Goal: Task Accomplishment & Management: Use online tool/utility

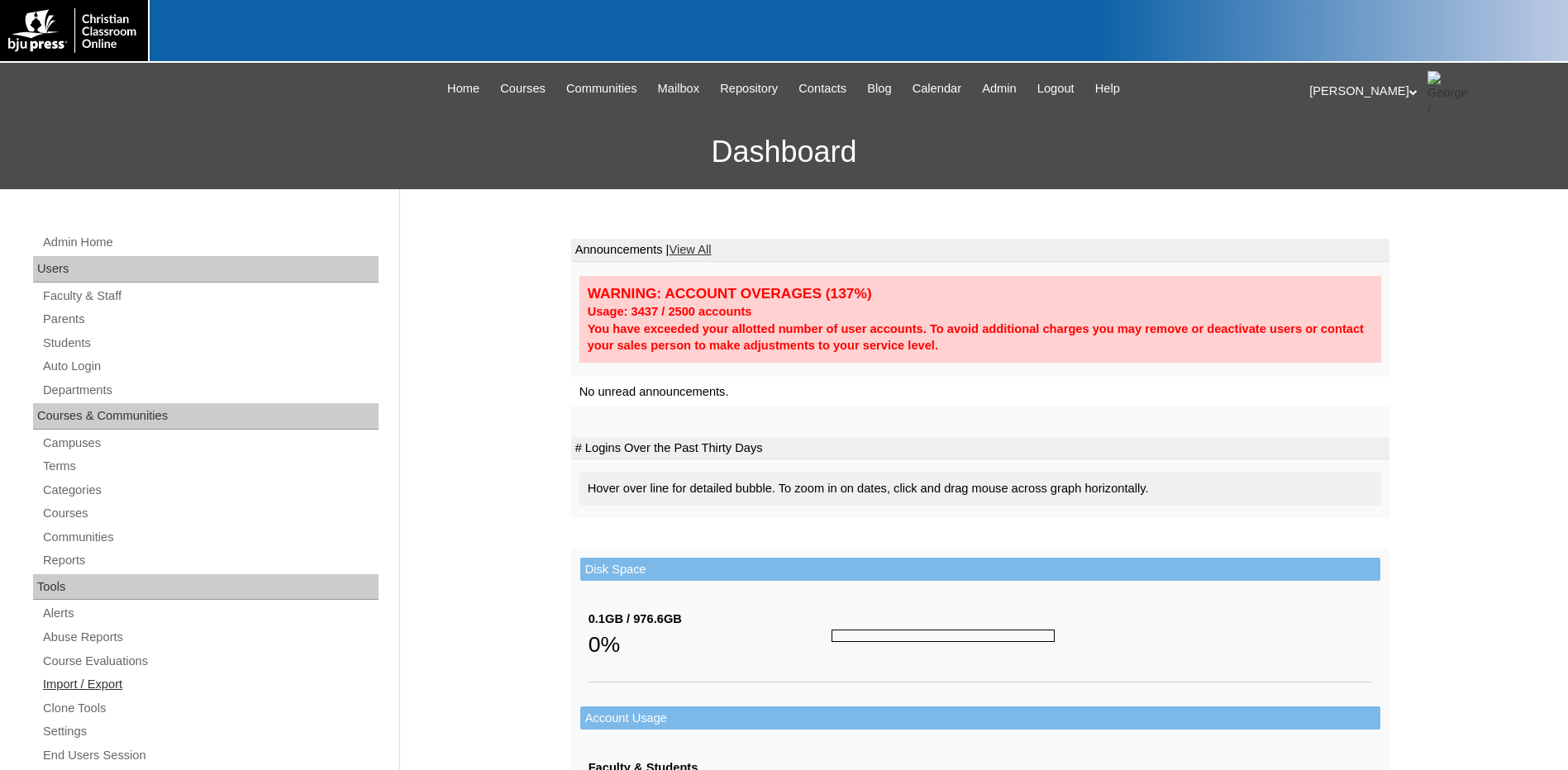
click at [95, 682] on link "Import / Export" at bounding box center [210, 684] width 337 height 21
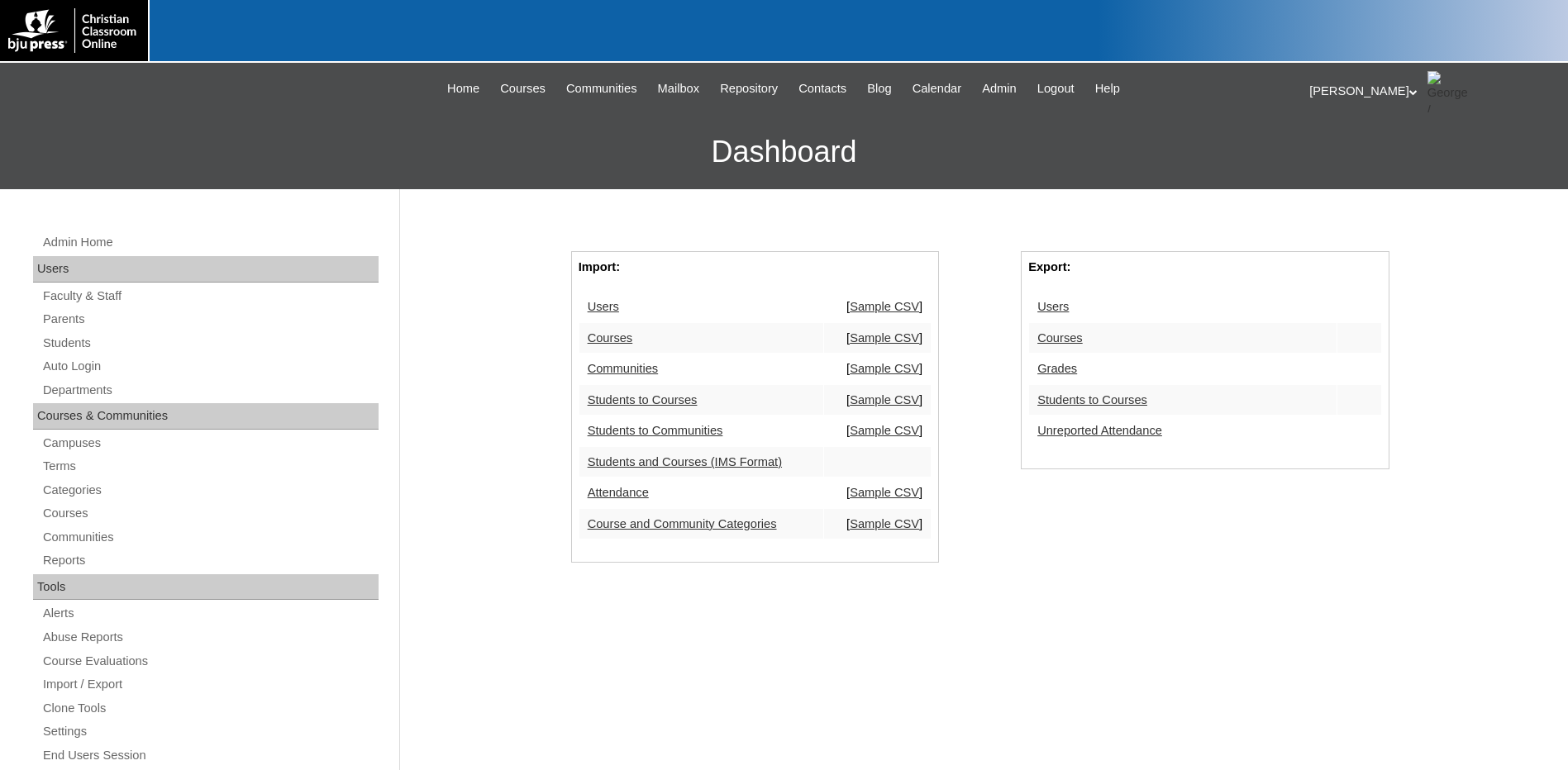
click at [1069, 402] on link "Students to Courses" at bounding box center [1092, 399] width 110 height 13
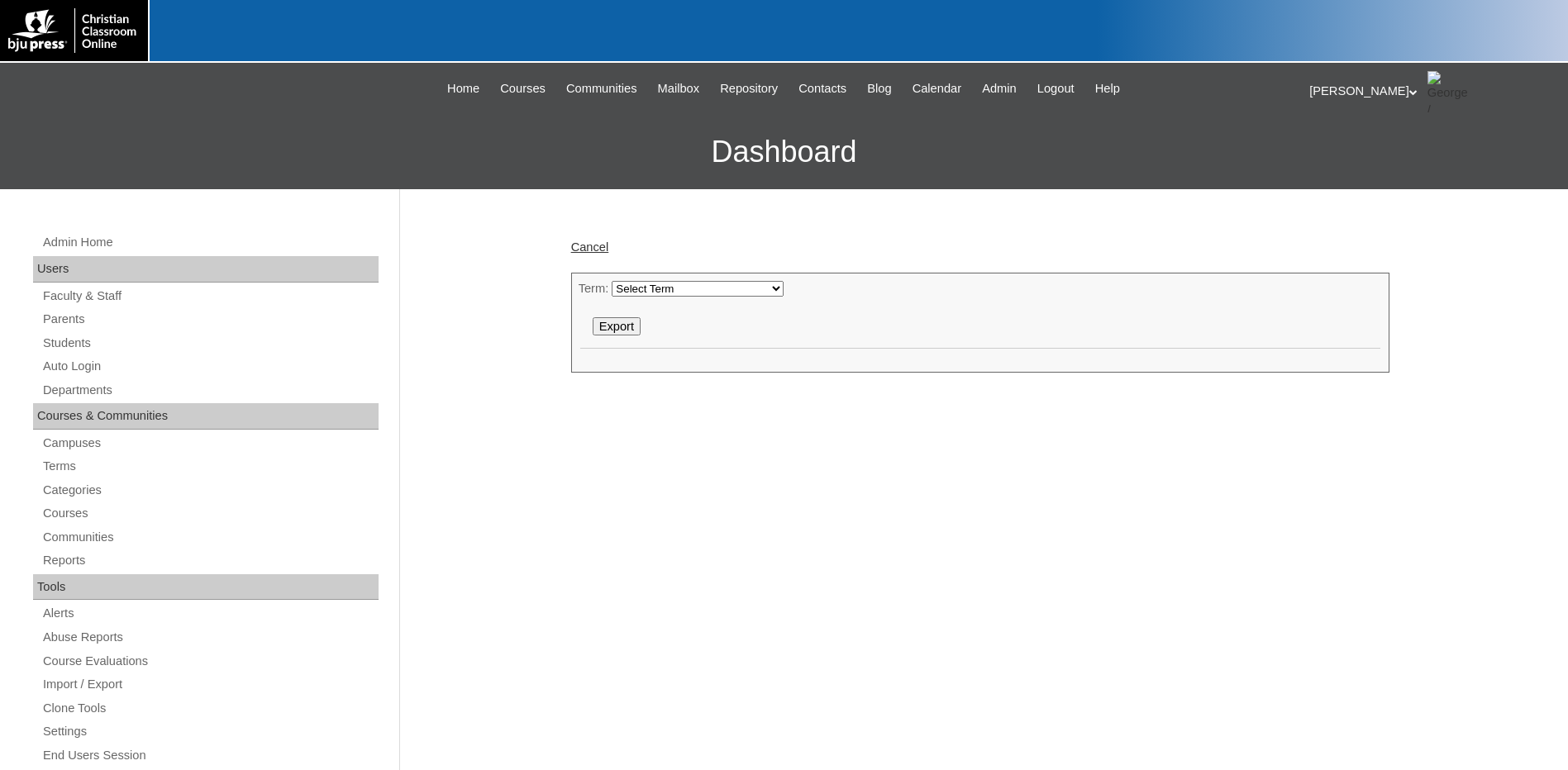
click at [638, 296] on select "Select Term [DATE]-[DATE] [DATE]-[DATE] [DATE]-[DATE] [DATE]-[DATE] [DATE]-[DAT…" at bounding box center [697, 289] width 172 height 16
select select "50"
click at [612, 281] on select "Select Term [DATE]-[DATE] [DATE]-[DATE] [DATE]-[DATE] [DATE]-[DATE] [DATE]-[DAT…" at bounding box center [697, 289] width 172 height 16
click at [623, 327] on input "Export" at bounding box center [616, 326] width 48 height 19
